Goal: Task Accomplishment & Management: Manage account settings

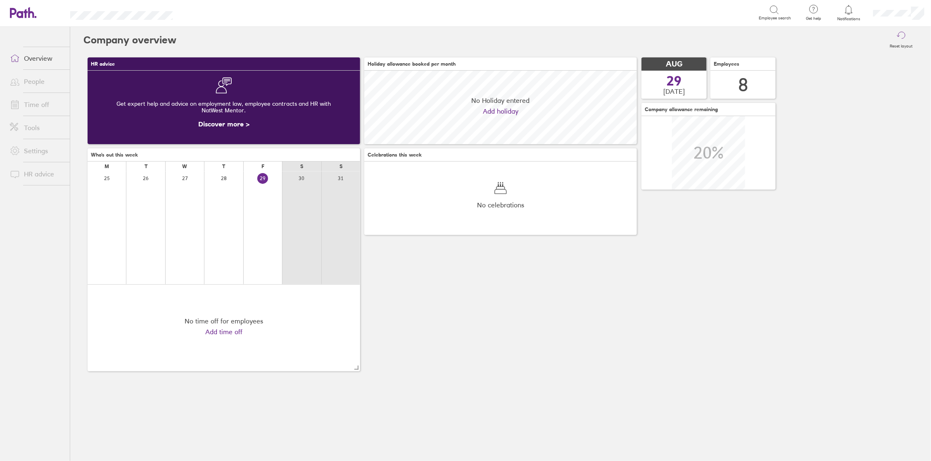
scroll to position [73, 272]
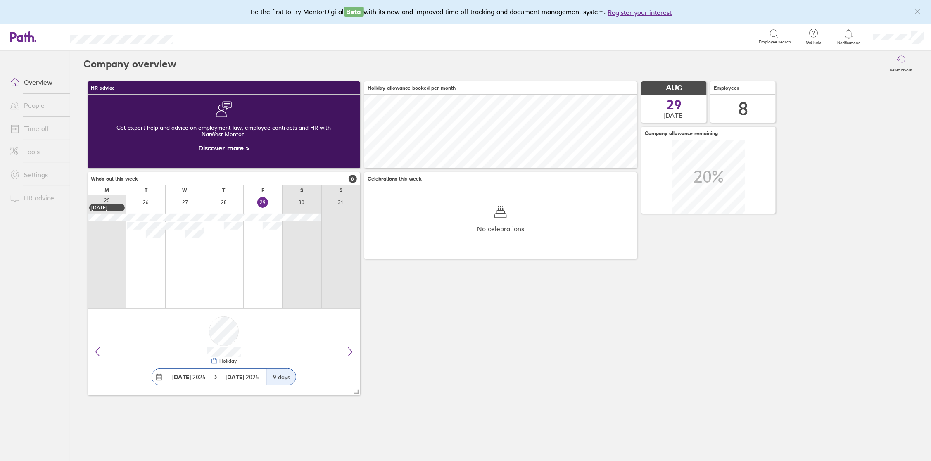
click at [31, 107] on link "People" at bounding box center [36, 105] width 67 height 17
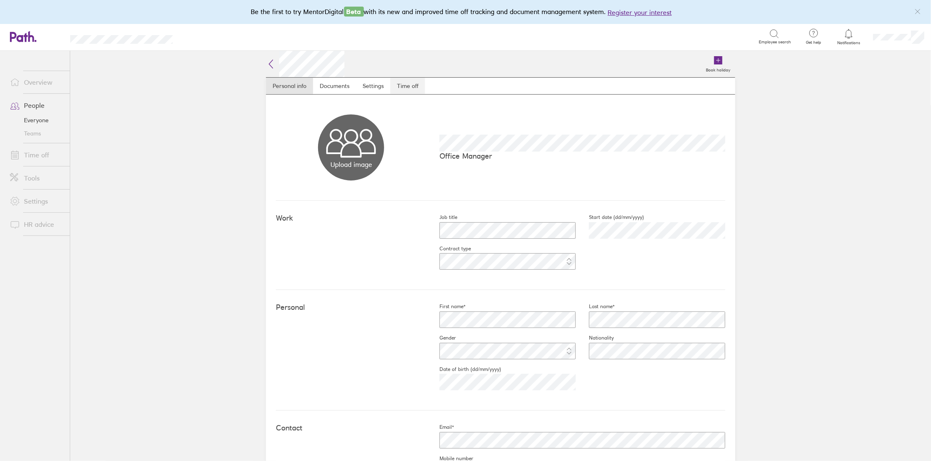
click at [409, 84] on link "Time off" at bounding box center [407, 86] width 35 height 17
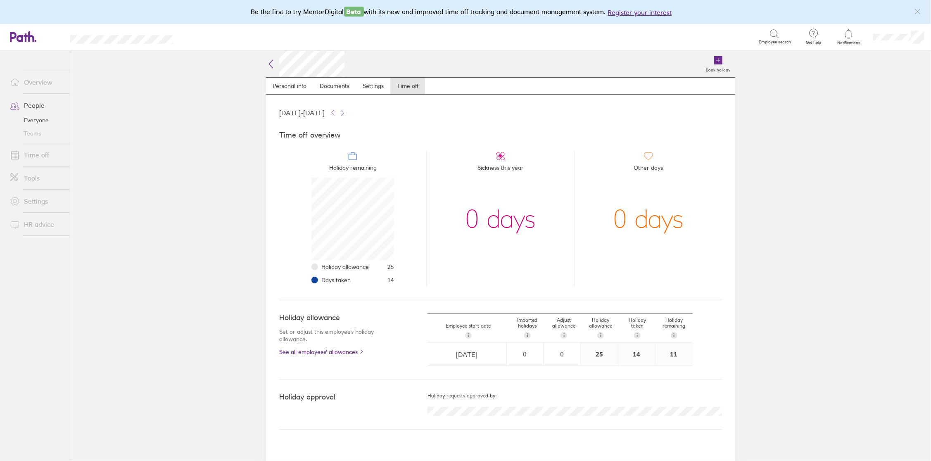
scroll to position [82, 82]
click at [38, 107] on link "People" at bounding box center [36, 105] width 67 height 17
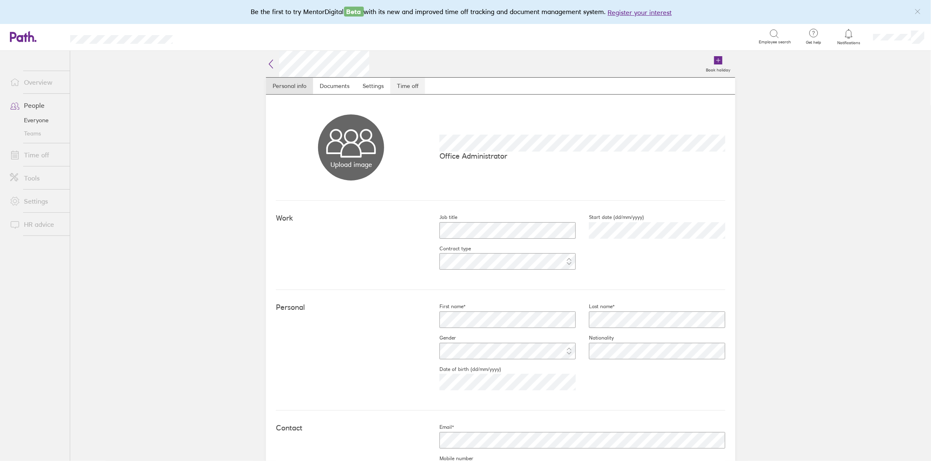
click at [407, 88] on link "Time off" at bounding box center [407, 86] width 35 height 17
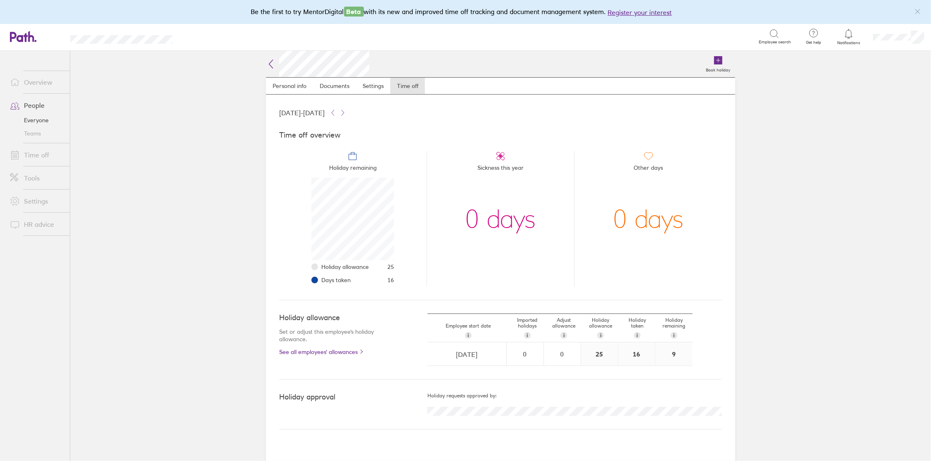
scroll to position [82, 82]
click at [36, 102] on link "People" at bounding box center [36, 105] width 67 height 17
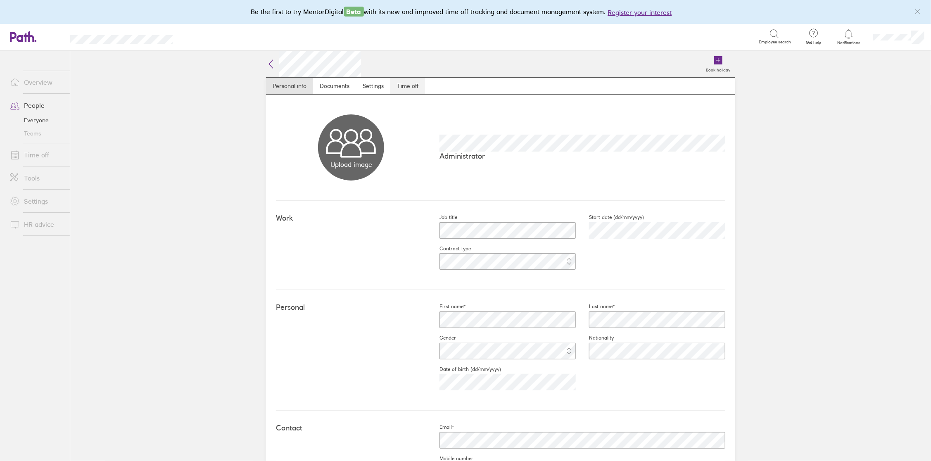
click at [405, 85] on link "Time off" at bounding box center [407, 86] width 35 height 17
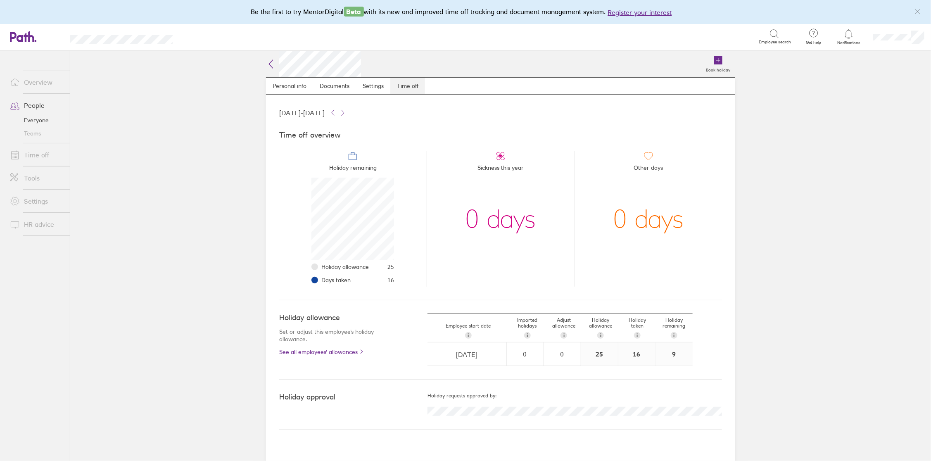
scroll to position [82, 82]
click at [33, 107] on link "People" at bounding box center [36, 105] width 67 height 17
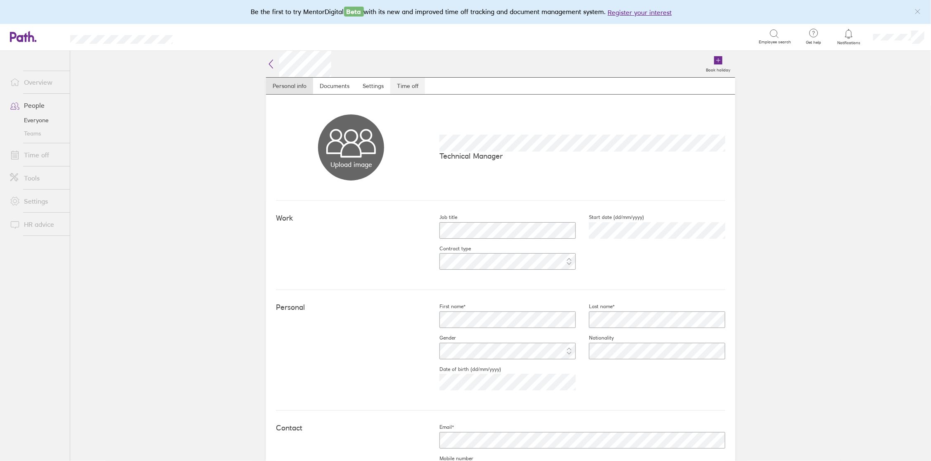
click at [405, 86] on link "Time off" at bounding box center [407, 86] width 35 height 17
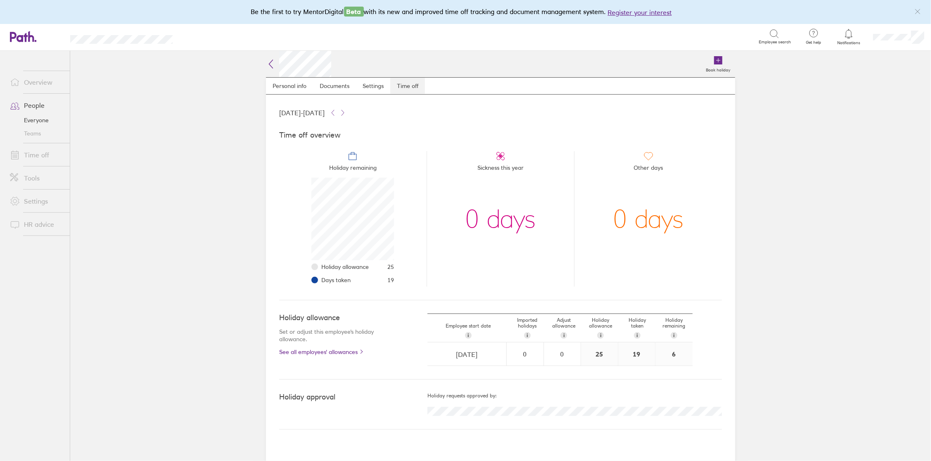
scroll to position [82, 82]
click at [40, 103] on link "People" at bounding box center [36, 105] width 67 height 17
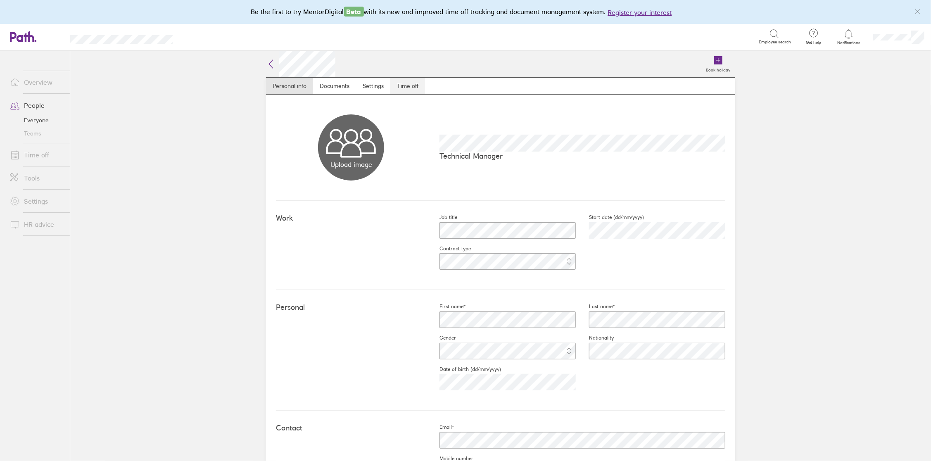
click at [408, 86] on link "Time off" at bounding box center [407, 86] width 35 height 17
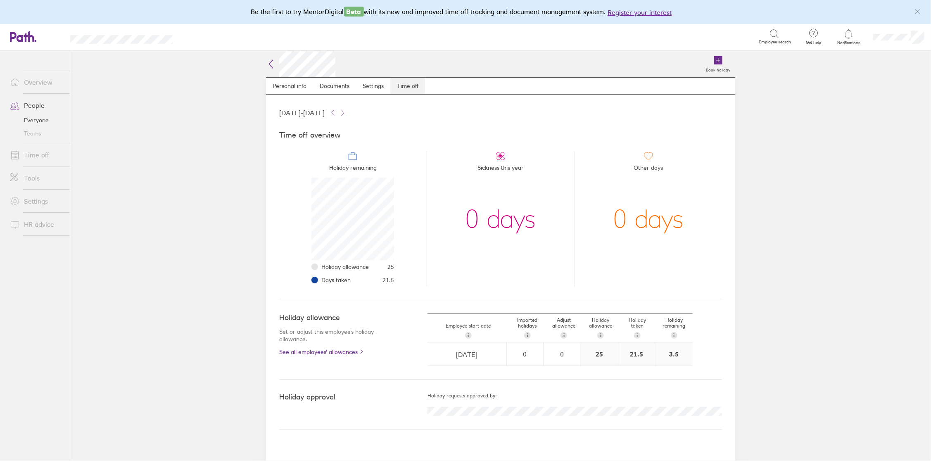
scroll to position [82, 82]
